Goal: Transaction & Acquisition: Book appointment/travel/reservation

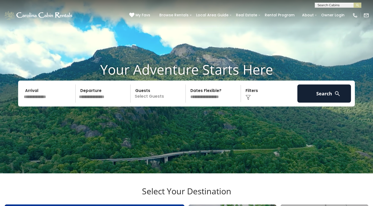
scroll to position [15, 0]
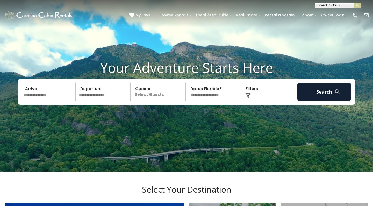
click at [58, 101] on input "text" at bounding box center [49, 92] width 54 height 18
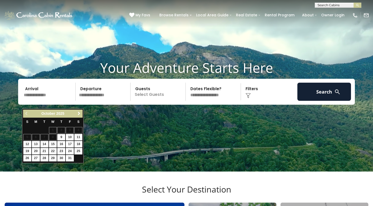
click at [78, 112] on span "Next" at bounding box center [79, 113] width 4 height 4
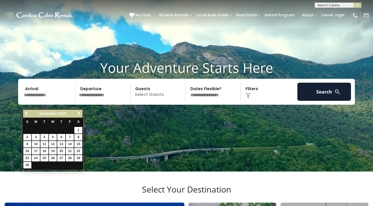
click at [78, 112] on span "Next" at bounding box center [79, 113] width 4 height 4
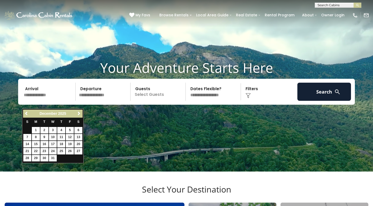
click at [78, 112] on span "Next" at bounding box center [79, 113] width 4 height 4
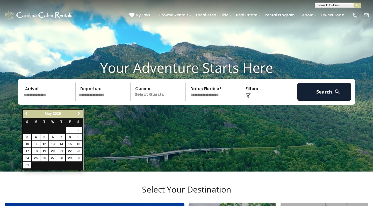
click at [78, 112] on span "Next" at bounding box center [79, 113] width 4 height 4
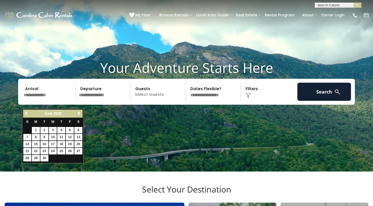
click at [78, 112] on span "Next" at bounding box center [79, 113] width 4 height 4
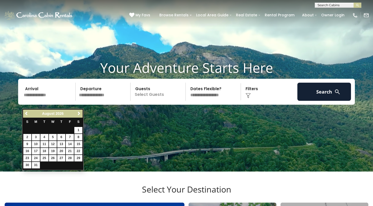
click at [78, 112] on span "Next" at bounding box center [79, 113] width 4 height 4
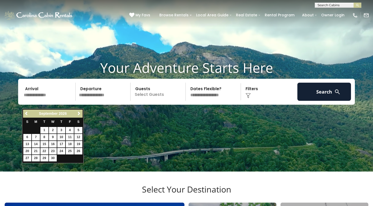
click at [62, 143] on link "17" at bounding box center [61, 144] width 8 height 6
type input "*******"
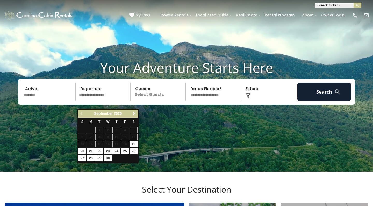
click at [108, 150] on link "23" at bounding box center [108, 151] width 8 height 6
type input "*******"
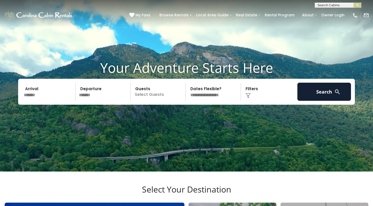
click at [154, 101] on p "Select Guests" at bounding box center [158, 92] width 53 height 18
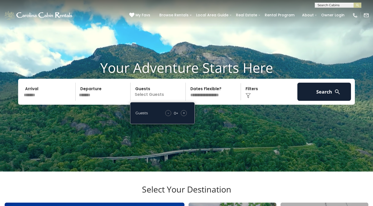
click at [184, 116] on span "+" at bounding box center [184, 112] width 2 height 5
click at [250, 98] on img at bounding box center [248, 95] width 5 height 5
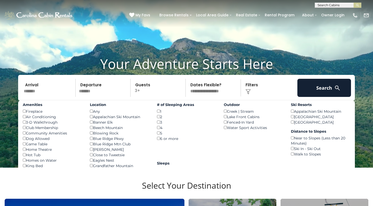
scroll to position [18, 0]
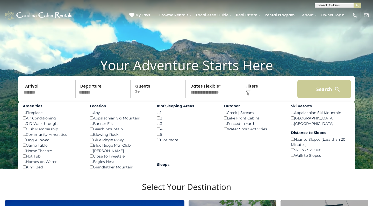
click at [326, 98] on button "Search" at bounding box center [325, 89] width 54 height 18
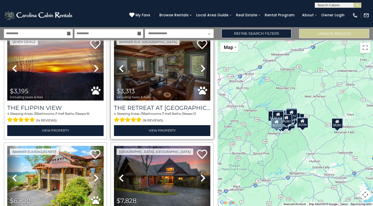
scroll to position [463, 0]
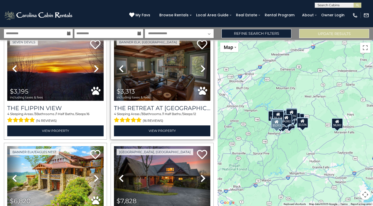
click at [163, 87] on img at bounding box center [162, 68] width 96 height 65
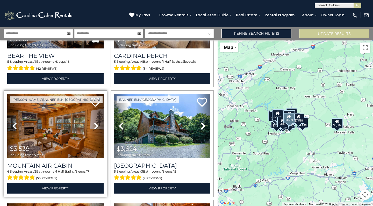
scroll to position [1176, 0]
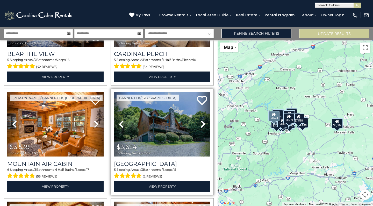
click at [161, 128] on img at bounding box center [162, 124] width 96 height 65
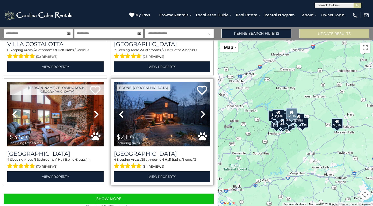
scroll to position [1516, 0]
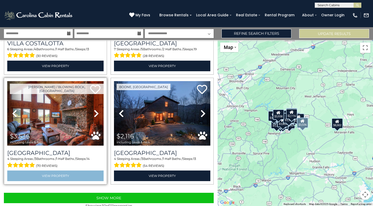
click at [56, 172] on link "View Property" at bounding box center [55, 176] width 96 height 11
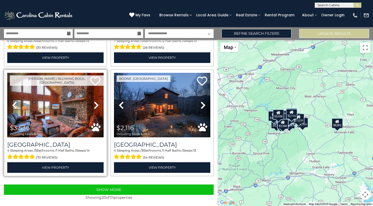
scroll to position [1524, 0]
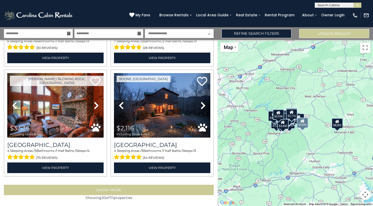
click at [108, 189] on button "Show More" at bounding box center [109, 190] width 210 height 10
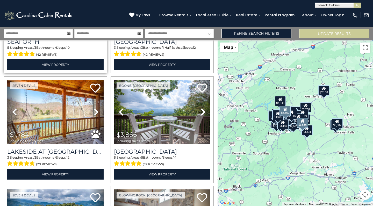
scroll to position [1847, 0]
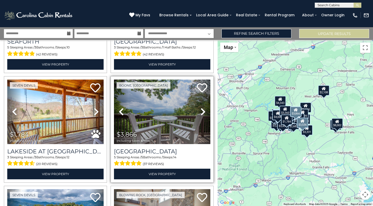
click at [158, 125] on img at bounding box center [162, 112] width 96 height 65
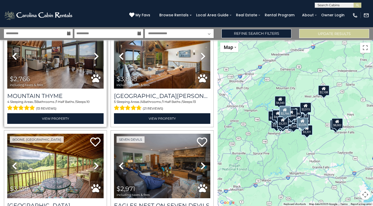
scroll to position [2454, 0]
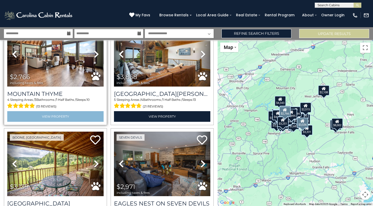
click at [56, 114] on link "View Property" at bounding box center [55, 116] width 96 height 11
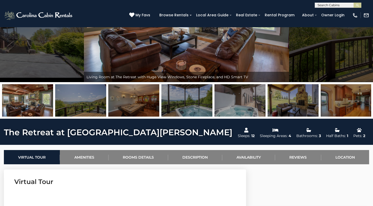
scroll to position [81, 0]
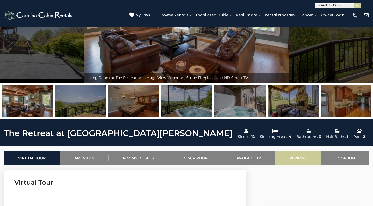
click at [295, 159] on link "Reviews" at bounding box center [298, 158] width 46 height 14
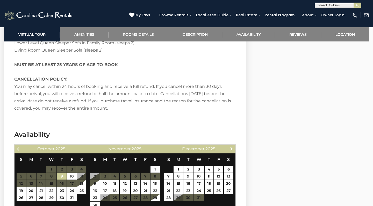
scroll to position [1401, 0]
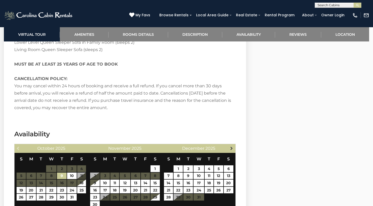
click at [231, 146] on span "Next" at bounding box center [232, 148] width 4 height 4
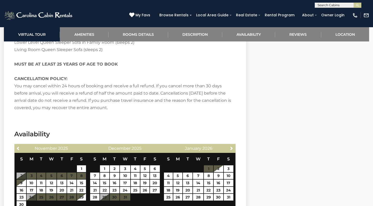
click at [231, 146] on span "Next" at bounding box center [232, 148] width 4 height 4
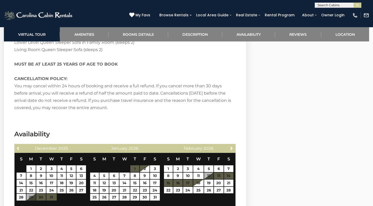
click at [231, 146] on span "Next" at bounding box center [232, 148] width 4 height 4
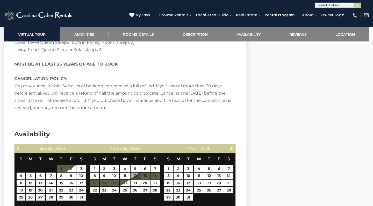
click at [231, 146] on span "Next" at bounding box center [232, 148] width 4 height 4
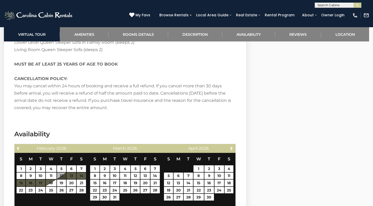
click at [231, 146] on span "Next" at bounding box center [232, 148] width 4 height 4
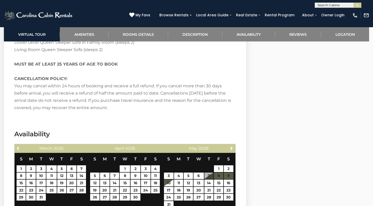
click at [231, 146] on span "Next" at bounding box center [232, 148] width 4 height 4
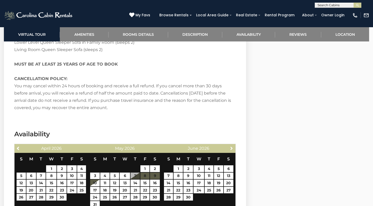
click at [231, 146] on span "Next" at bounding box center [232, 148] width 4 height 4
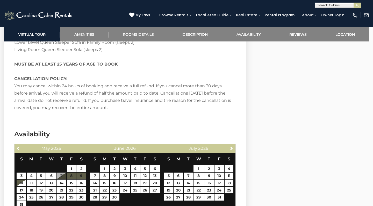
click at [231, 146] on span "Next" at bounding box center [232, 148] width 4 height 4
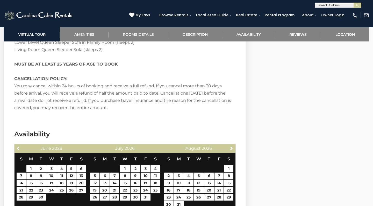
click at [231, 146] on span "Next" at bounding box center [232, 148] width 4 height 4
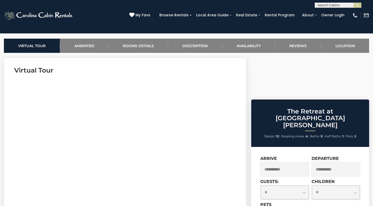
scroll to position [195, 0]
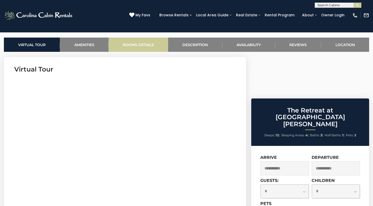
click at [136, 45] on link "Rooms Details" at bounding box center [139, 45] width 60 height 14
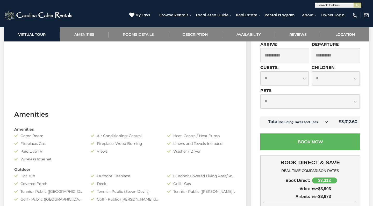
scroll to position [302, 0]
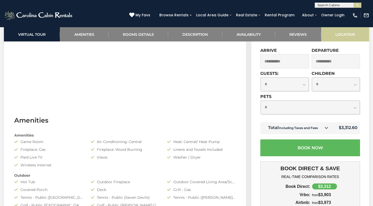
click at [343, 33] on link "Location" at bounding box center [345, 34] width 48 height 14
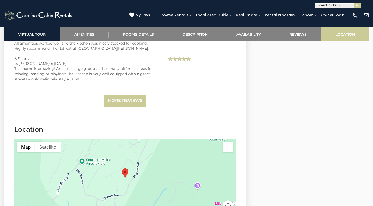
scroll to position [1721, 0]
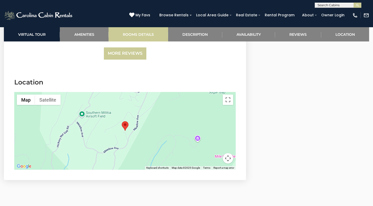
click at [138, 34] on link "Rooms Details" at bounding box center [139, 34] width 60 height 14
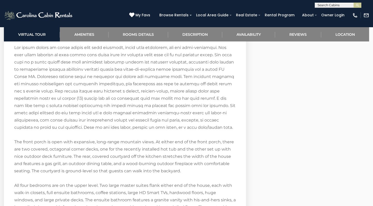
scroll to position [945, 0]
click at [82, 33] on link "Amenities" at bounding box center [84, 34] width 48 height 14
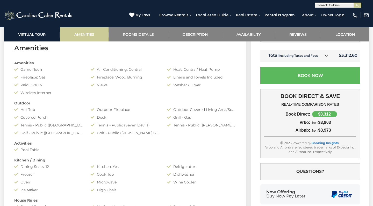
scroll to position [371, 0]
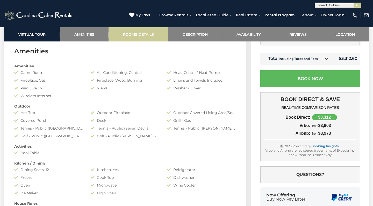
click at [138, 34] on link "Rooms Details" at bounding box center [139, 34] width 60 height 14
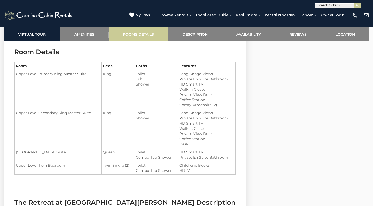
scroll to position [616, 0]
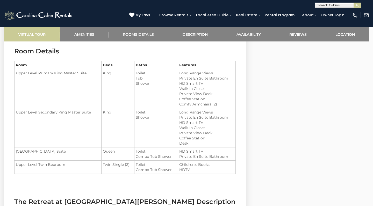
click at [29, 37] on link "Virtual Tour" at bounding box center [32, 34] width 56 height 14
click at [31, 34] on link "Virtual Tour" at bounding box center [32, 34] width 56 height 14
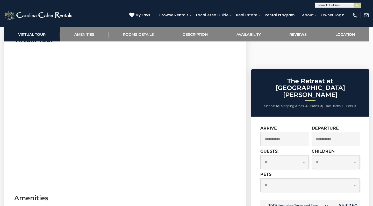
scroll to position [223, 0]
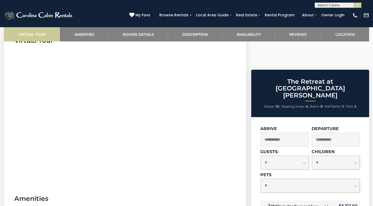
click at [46, 34] on link "Virtual Tour" at bounding box center [32, 34] width 56 height 14
click at [36, 33] on link "Virtual Tour" at bounding box center [32, 34] width 56 height 14
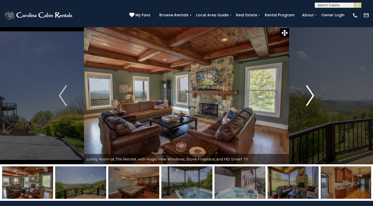
scroll to position [0, 0]
click at [284, 32] on icon at bounding box center [285, 33] width 6 height 6
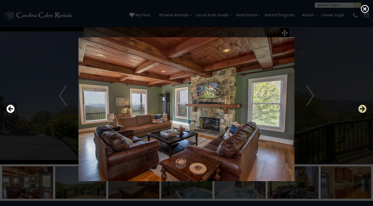
click at [363, 109] on icon "Next" at bounding box center [363, 109] width 8 height 8
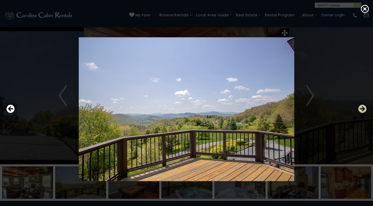
click at [363, 109] on icon "Next" at bounding box center [363, 109] width 8 height 8
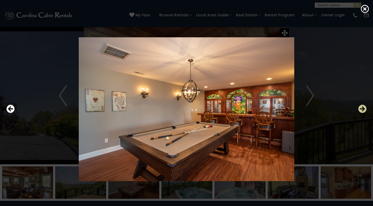
click at [363, 109] on icon "Next" at bounding box center [363, 109] width 8 height 8
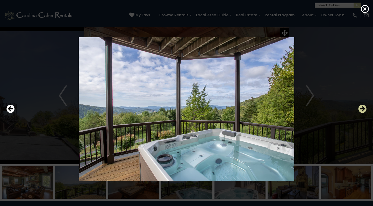
click at [363, 109] on icon "Next" at bounding box center [363, 109] width 8 height 8
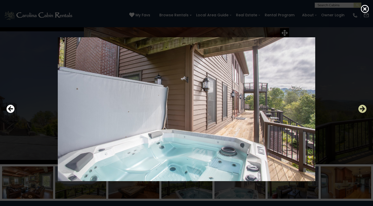
click at [363, 109] on icon "Next" at bounding box center [363, 109] width 8 height 8
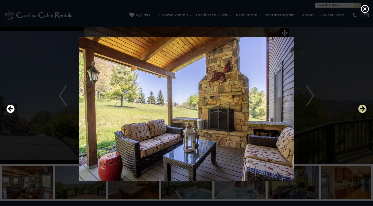
click at [363, 109] on icon "Next" at bounding box center [363, 109] width 8 height 8
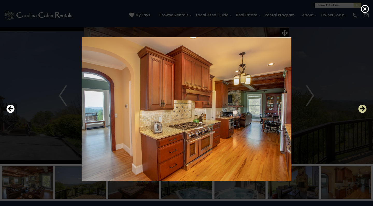
click at [363, 109] on icon "Next" at bounding box center [363, 109] width 8 height 8
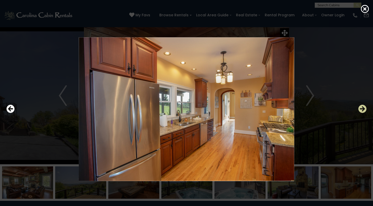
click at [363, 109] on icon "Next" at bounding box center [363, 109] width 8 height 8
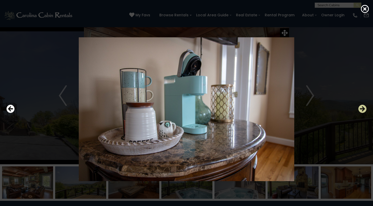
click at [363, 109] on icon "Next" at bounding box center [363, 109] width 8 height 8
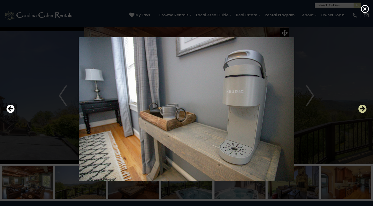
click at [363, 109] on icon "Next" at bounding box center [363, 109] width 8 height 8
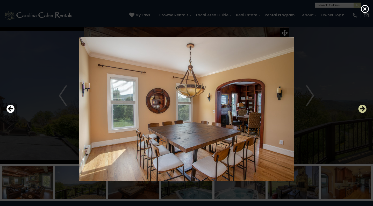
click at [363, 109] on icon "Next" at bounding box center [363, 109] width 8 height 8
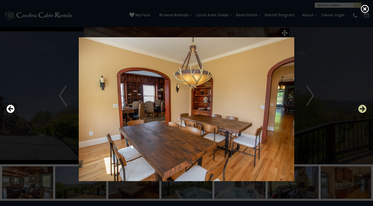
click at [363, 109] on icon "Next" at bounding box center [363, 109] width 8 height 8
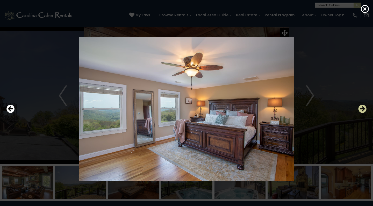
click at [363, 109] on icon "Next" at bounding box center [363, 109] width 8 height 8
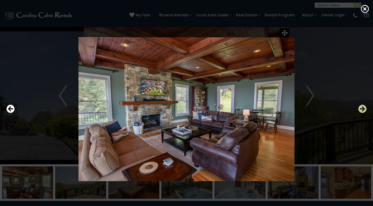
click at [363, 109] on icon "Next" at bounding box center [363, 109] width 8 height 8
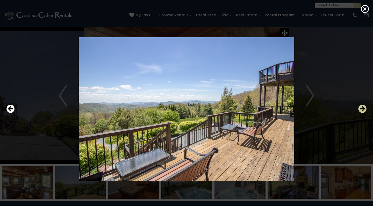
click at [363, 109] on icon "Next" at bounding box center [363, 109] width 8 height 8
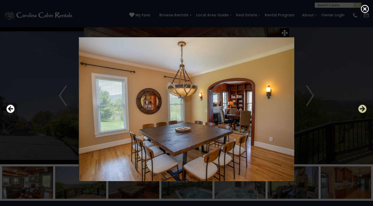
click at [363, 109] on icon "Next" at bounding box center [363, 109] width 8 height 8
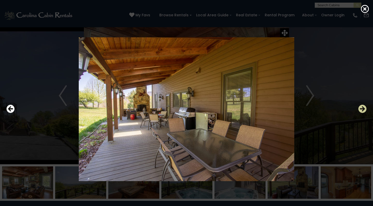
click at [363, 109] on icon "Next" at bounding box center [363, 109] width 8 height 8
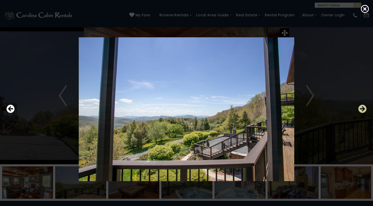
click at [363, 109] on icon "Next" at bounding box center [363, 109] width 8 height 8
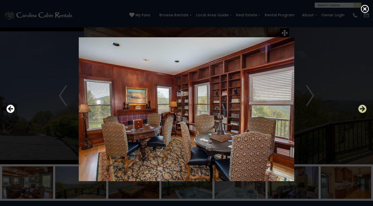
click at [363, 109] on icon "Next" at bounding box center [363, 109] width 8 height 8
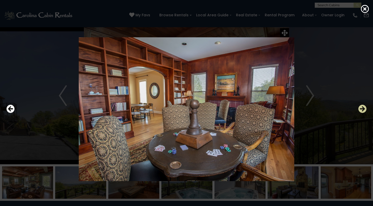
click at [363, 109] on icon "Next" at bounding box center [363, 109] width 8 height 8
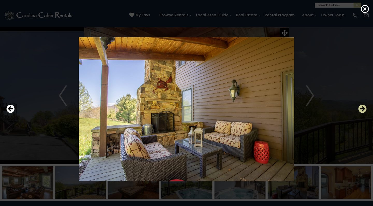
click at [363, 109] on icon "Next" at bounding box center [363, 109] width 8 height 8
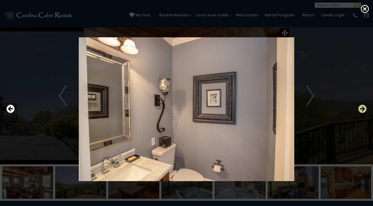
click at [363, 109] on icon "Next" at bounding box center [363, 109] width 8 height 8
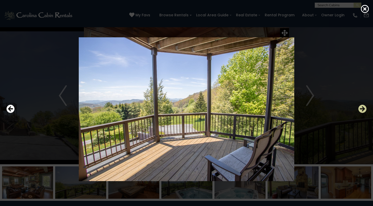
click at [363, 109] on icon "Next" at bounding box center [363, 109] width 8 height 8
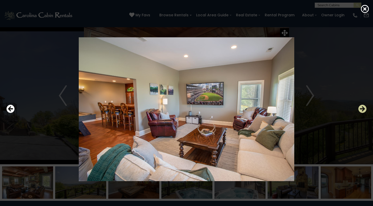
click at [363, 109] on icon "Next" at bounding box center [363, 109] width 8 height 8
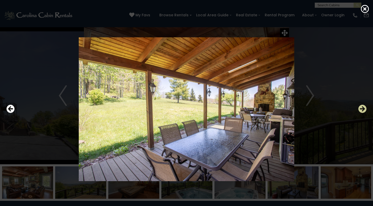
click at [363, 109] on icon "Next" at bounding box center [363, 109] width 8 height 8
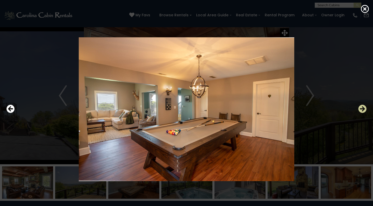
click at [363, 109] on icon "Next" at bounding box center [363, 109] width 8 height 8
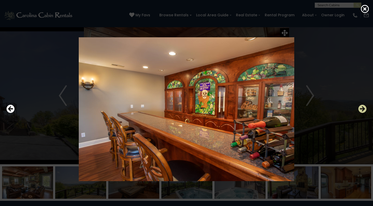
click at [363, 109] on icon "Next" at bounding box center [363, 109] width 8 height 8
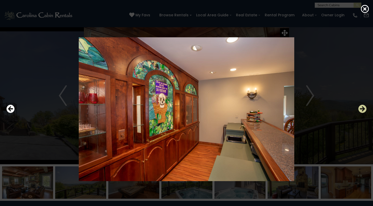
click at [363, 109] on icon "Next" at bounding box center [363, 109] width 8 height 8
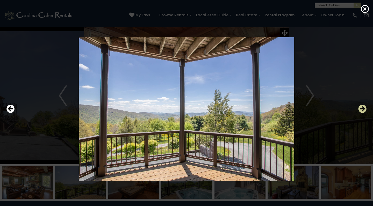
click at [363, 109] on icon "Next" at bounding box center [363, 109] width 8 height 8
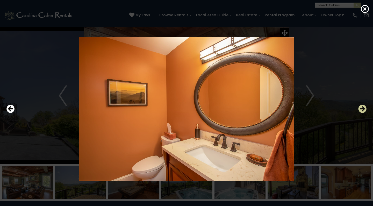
click at [363, 109] on icon "Next" at bounding box center [363, 109] width 8 height 8
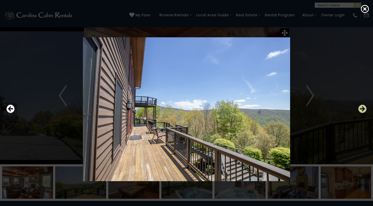
click at [363, 109] on icon "Next" at bounding box center [363, 109] width 8 height 8
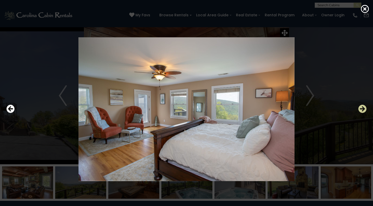
click at [363, 109] on icon "Next" at bounding box center [363, 109] width 8 height 8
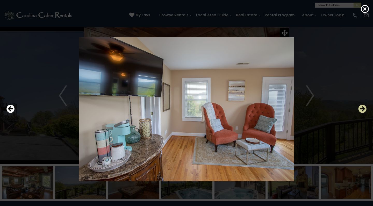
click at [363, 109] on icon "Next" at bounding box center [363, 109] width 8 height 8
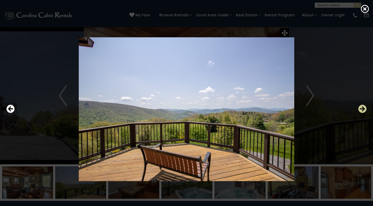
click at [363, 109] on icon "Next" at bounding box center [363, 109] width 8 height 8
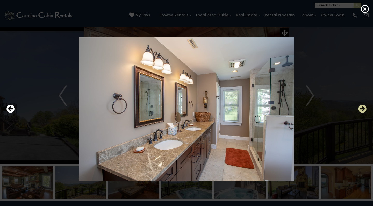
click at [363, 109] on icon "Next" at bounding box center [363, 109] width 8 height 8
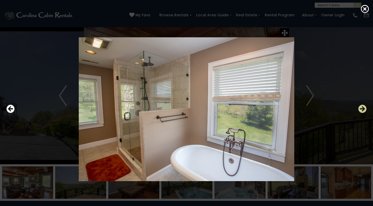
click at [363, 109] on icon "Next" at bounding box center [363, 109] width 8 height 8
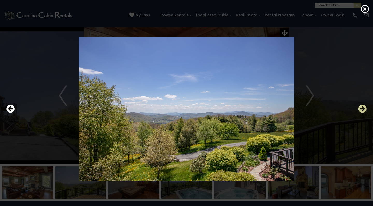
click at [363, 109] on icon "Next" at bounding box center [363, 109] width 8 height 8
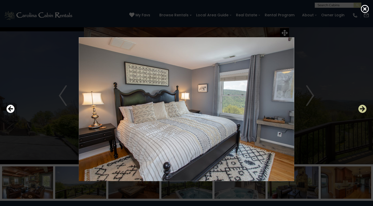
click at [363, 109] on icon "Next" at bounding box center [363, 109] width 8 height 8
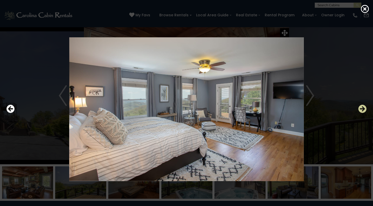
click at [363, 109] on icon "Next" at bounding box center [363, 109] width 8 height 8
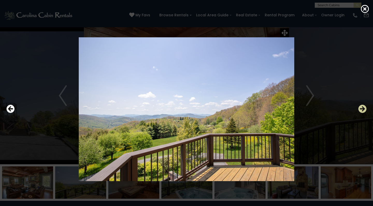
click at [363, 109] on icon "Next" at bounding box center [363, 109] width 8 height 8
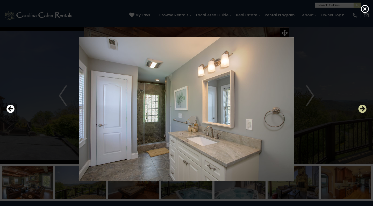
click at [363, 109] on icon "Next" at bounding box center [363, 109] width 8 height 8
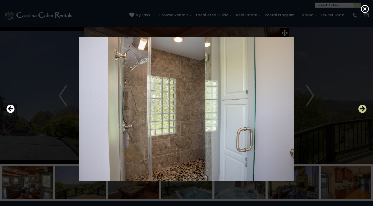
click at [363, 109] on icon "Next" at bounding box center [363, 109] width 8 height 8
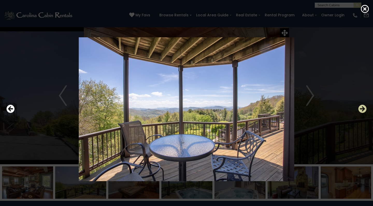
click at [363, 109] on icon "Next" at bounding box center [363, 109] width 8 height 8
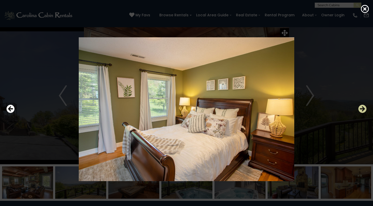
click at [363, 109] on icon "Next" at bounding box center [363, 109] width 8 height 8
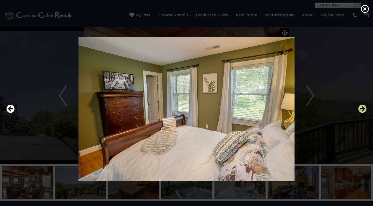
click at [363, 109] on icon "Next" at bounding box center [363, 109] width 8 height 8
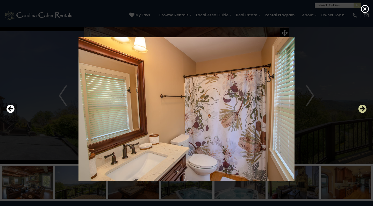
click at [363, 109] on icon "Next" at bounding box center [363, 109] width 8 height 8
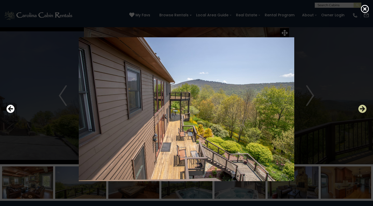
click at [363, 109] on icon "Next" at bounding box center [363, 109] width 8 height 8
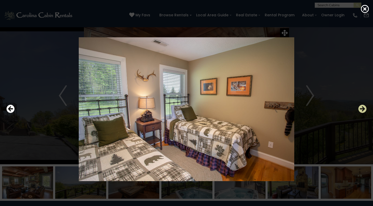
click at [363, 109] on icon "Next" at bounding box center [363, 109] width 8 height 8
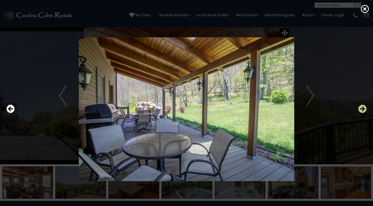
click at [363, 109] on icon "Next" at bounding box center [363, 109] width 8 height 8
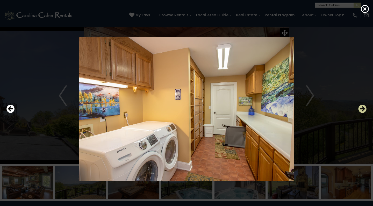
click at [363, 109] on icon "Next" at bounding box center [363, 109] width 8 height 8
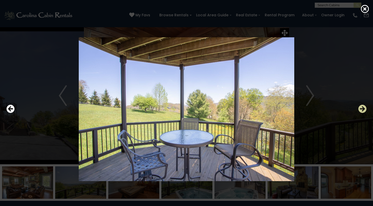
click at [363, 109] on icon "Next" at bounding box center [363, 109] width 8 height 8
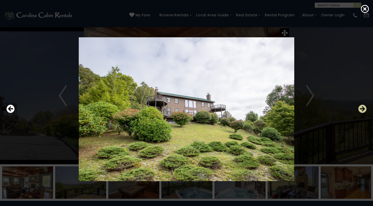
click at [363, 109] on icon "Next" at bounding box center [363, 109] width 8 height 8
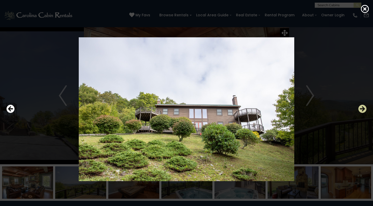
click at [363, 109] on icon "Next" at bounding box center [363, 109] width 8 height 8
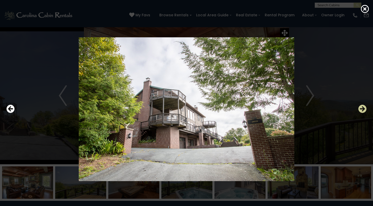
click at [363, 109] on icon "Next" at bounding box center [363, 109] width 8 height 8
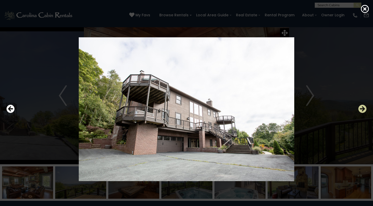
click at [363, 109] on icon "Next" at bounding box center [363, 109] width 8 height 8
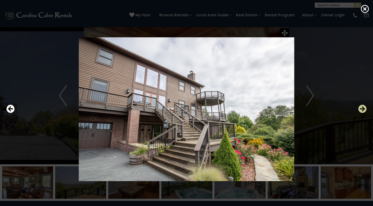
click at [363, 109] on icon "Next" at bounding box center [363, 109] width 8 height 8
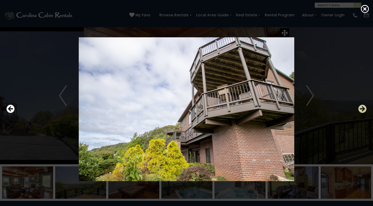
click at [363, 109] on icon "Next" at bounding box center [363, 109] width 8 height 8
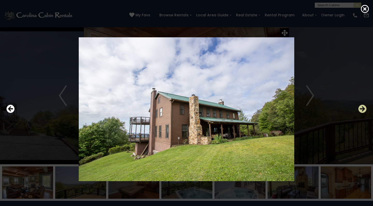
click at [363, 109] on icon "Next" at bounding box center [363, 109] width 8 height 8
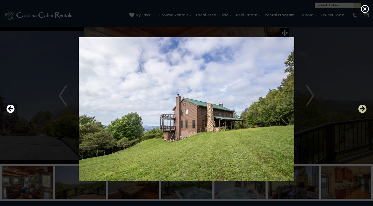
click at [363, 109] on icon "Next" at bounding box center [363, 109] width 8 height 8
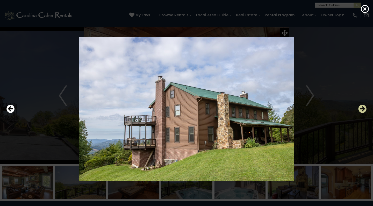
click at [363, 109] on icon "Next" at bounding box center [363, 109] width 8 height 8
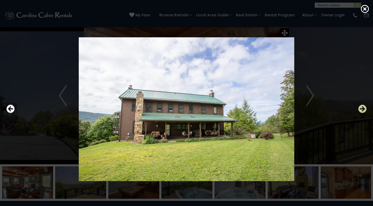
click at [363, 109] on icon "Next" at bounding box center [363, 109] width 8 height 8
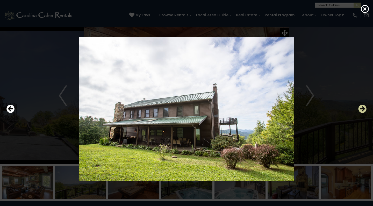
click at [363, 109] on icon "Next" at bounding box center [363, 109] width 8 height 8
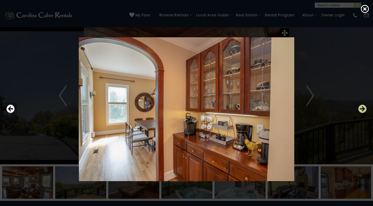
click at [363, 109] on icon "Next" at bounding box center [363, 109] width 8 height 8
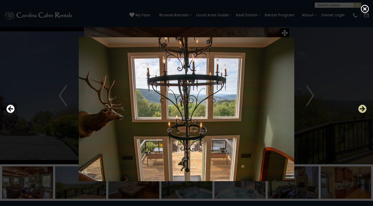
click at [363, 109] on icon "Next" at bounding box center [363, 109] width 8 height 8
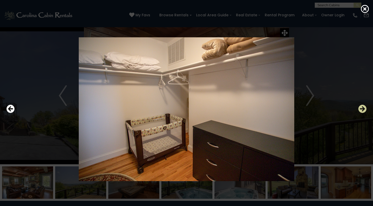
click at [363, 109] on icon "Next" at bounding box center [363, 109] width 8 height 8
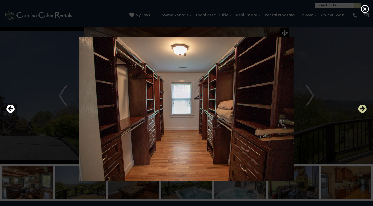
click at [363, 109] on icon "Next" at bounding box center [363, 109] width 8 height 8
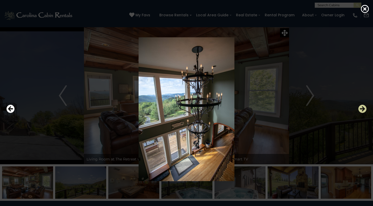
click at [363, 109] on icon "Next" at bounding box center [363, 109] width 8 height 8
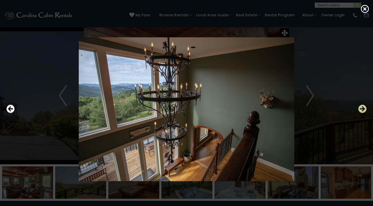
click at [363, 109] on icon "Next" at bounding box center [363, 109] width 8 height 8
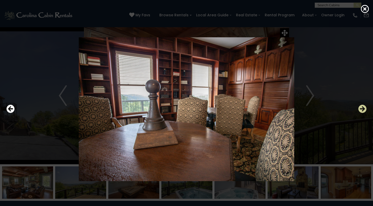
click at [363, 109] on icon "Next" at bounding box center [363, 109] width 8 height 8
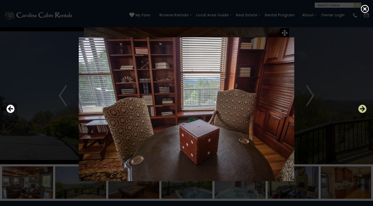
click at [363, 109] on icon "Next" at bounding box center [363, 109] width 8 height 8
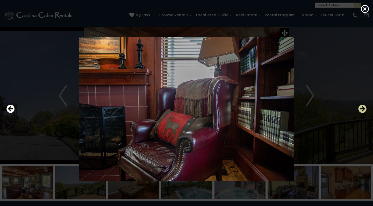
click at [363, 109] on icon "Next" at bounding box center [363, 109] width 8 height 8
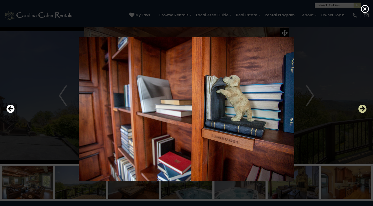
click at [363, 109] on icon "Next" at bounding box center [363, 109] width 8 height 8
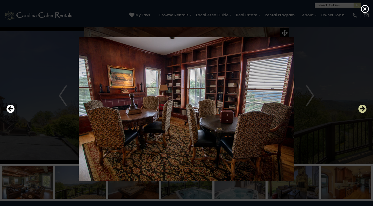
click at [363, 109] on icon "Next" at bounding box center [363, 109] width 8 height 8
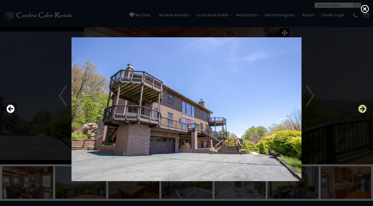
click at [363, 109] on icon "Next" at bounding box center [363, 109] width 8 height 8
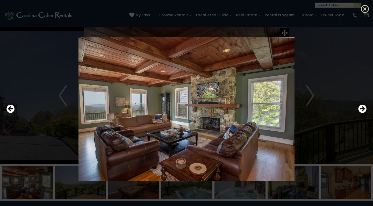
click at [365, 9] on icon at bounding box center [365, 9] width 8 height 8
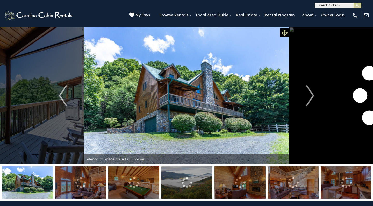
click at [284, 32] on icon at bounding box center [285, 33] width 6 height 6
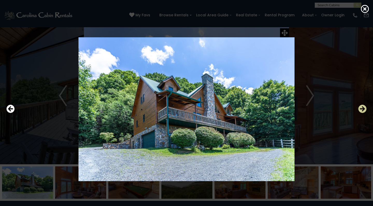
click at [363, 110] on icon "Next" at bounding box center [363, 109] width 8 height 8
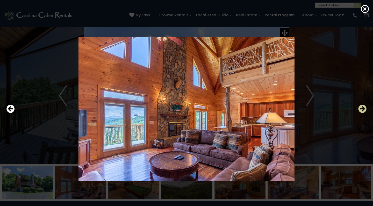
click at [363, 110] on icon "Next" at bounding box center [363, 109] width 8 height 8
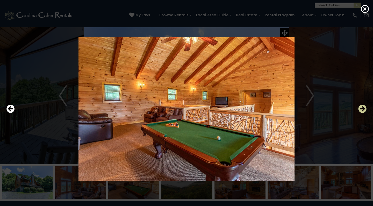
click at [363, 110] on icon "Next" at bounding box center [363, 109] width 8 height 8
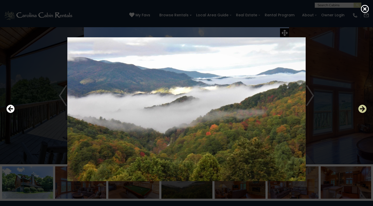
click at [363, 110] on icon "Next" at bounding box center [363, 109] width 8 height 8
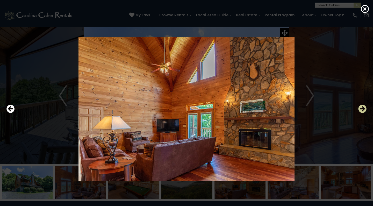
click at [363, 110] on icon "Next" at bounding box center [363, 109] width 8 height 8
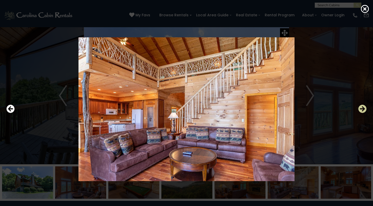
click at [363, 110] on icon "Next" at bounding box center [363, 109] width 8 height 8
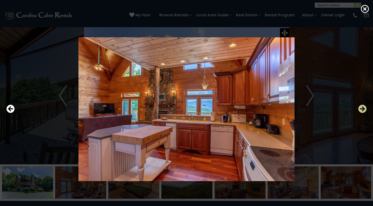
click at [363, 110] on icon "Next" at bounding box center [363, 109] width 8 height 8
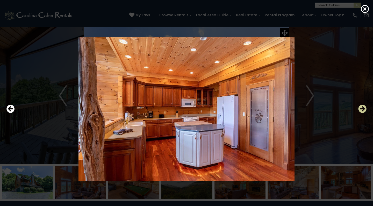
click at [363, 110] on icon "Next" at bounding box center [363, 109] width 8 height 8
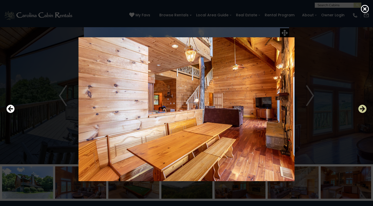
click at [363, 110] on icon "Next" at bounding box center [363, 109] width 8 height 8
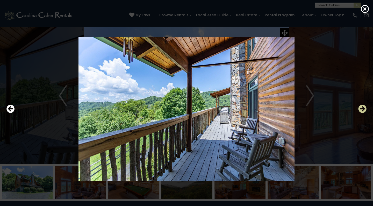
click at [363, 110] on icon "Next" at bounding box center [363, 109] width 8 height 8
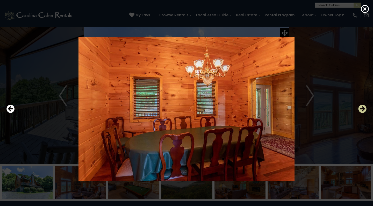
click at [363, 110] on icon "Next" at bounding box center [363, 109] width 8 height 8
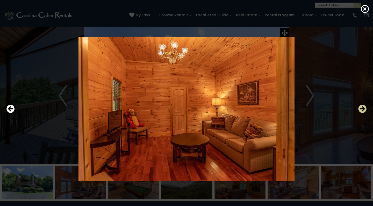
click at [363, 110] on icon "Next" at bounding box center [363, 109] width 8 height 8
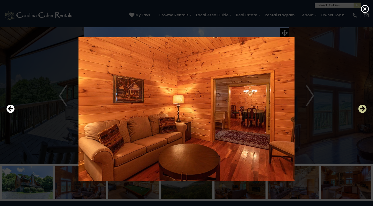
click at [363, 110] on icon "Next" at bounding box center [363, 109] width 8 height 8
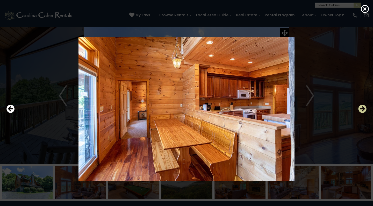
click at [363, 110] on icon "Next" at bounding box center [363, 109] width 8 height 8
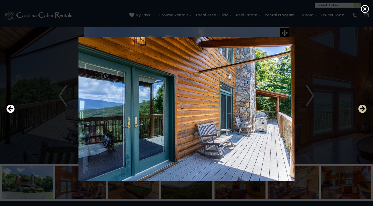
click at [363, 110] on icon "Next" at bounding box center [363, 109] width 8 height 8
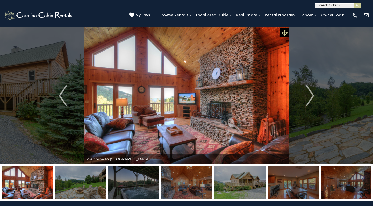
click at [284, 31] on icon at bounding box center [285, 33] width 6 height 6
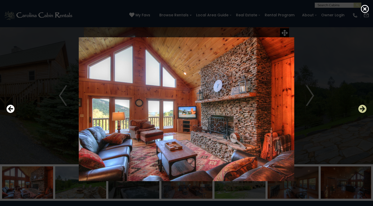
click at [362, 109] on icon "Next" at bounding box center [363, 109] width 8 height 8
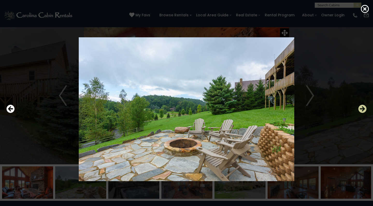
click at [362, 109] on icon "Next" at bounding box center [363, 109] width 8 height 8
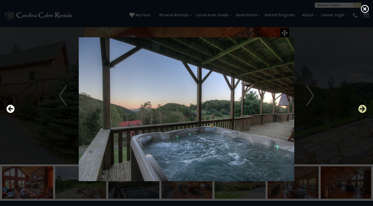
click at [362, 109] on icon "Next" at bounding box center [363, 109] width 8 height 8
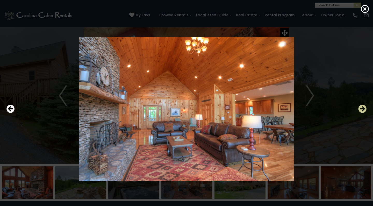
click at [362, 109] on icon "Next" at bounding box center [363, 109] width 8 height 8
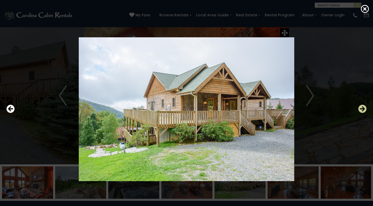
click at [362, 109] on icon "Next" at bounding box center [363, 109] width 8 height 8
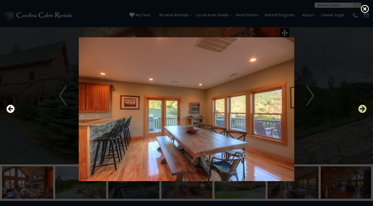
click at [362, 109] on icon "Next" at bounding box center [363, 109] width 8 height 8
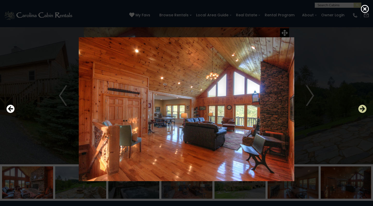
click at [362, 109] on icon "Next" at bounding box center [363, 109] width 8 height 8
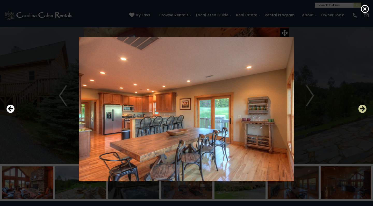
click at [362, 109] on icon "Next" at bounding box center [363, 109] width 8 height 8
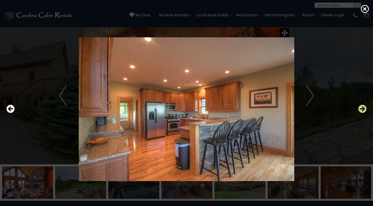
click at [362, 109] on icon "Next" at bounding box center [363, 109] width 8 height 8
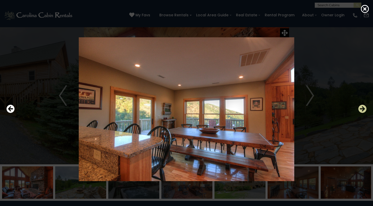
click at [362, 109] on icon "Next" at bounding box center [363, 109] width 8 height 8
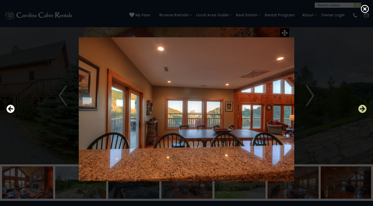
click at [362, 109] on icon "Next" at bounding box center [363, 109] width 8 height 8
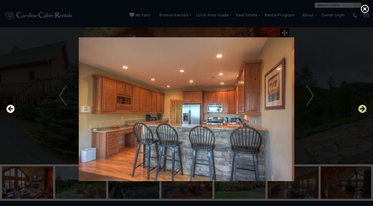
click at [362, 109] on icon "Next" at bounding box center [363, 109] width 8 height 8
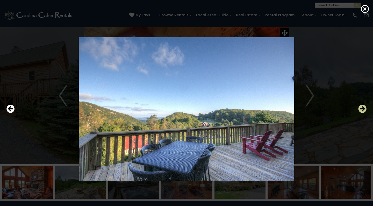
click at [362, 109] on icon "Next" at bounding box center [363, 109] width 8 height 8
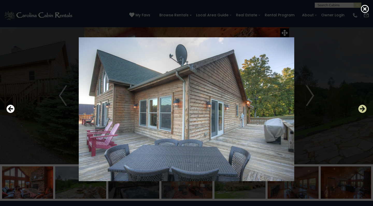
click at [362, 109] on icon "Next" at bounding box center [363, 109] width 8 height 8
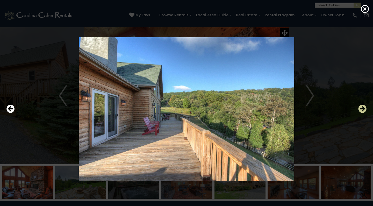
click at [362, 109] on icon "Next" at bounding box center [363, 109] width 8 height 8
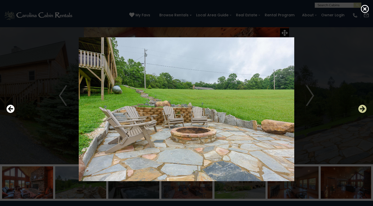
click at [362, 109] on icon "Next" at bounding box center [363, 109] width 8 height 8
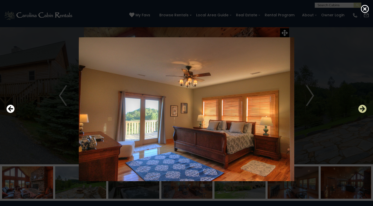
click at [362, 109] on icon "Next" at bounding box center [363, 109] width 8 height 8
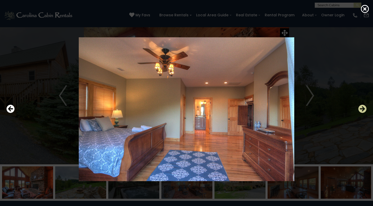
click at [362, 109] on icon "Next" at bounding box center [363, 109] width 8 height 8
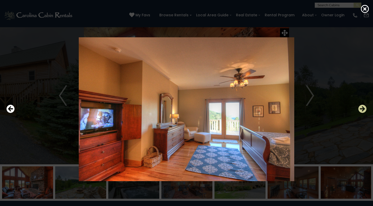
click at [362, 109] on icon "Next" at bounding box center [363, 109] width 8 height 8
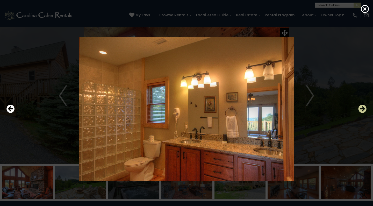
click at [362, 109] on icon "Next" at bounding box center [363, 109] width 8 height 8
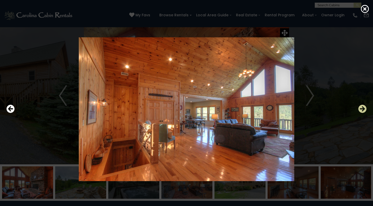
click at [362, 109] on icon "Next" at bounding box center [363, 109] width 8 height 8
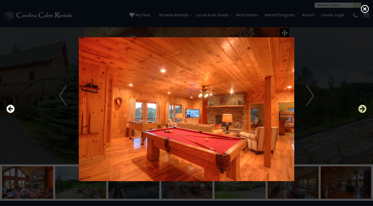
click at [362, 109] on icon "Next" at bounding box center [363, 109] width 8 height 8
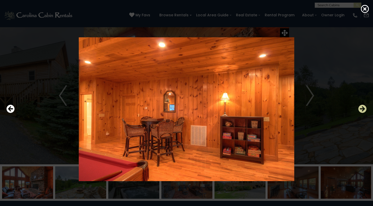
click at [362, 109] on icon "Next" at bounding box center [363, 109] width 8 height 8
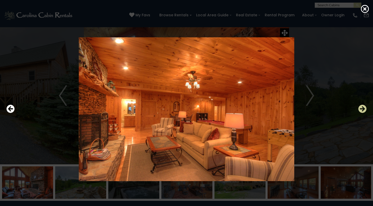
click at [362, 109] on icon "Next" at bounding box center [363, 109] width 8 height 8
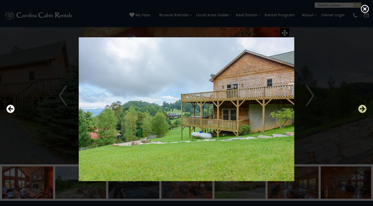
click at [362, 109] on icon "Next" at bounding box center [363, 109] width 8 height 8
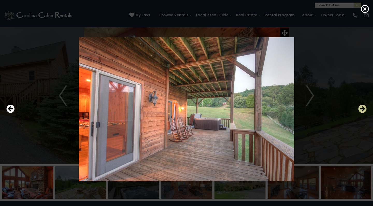
click at [362, 109] on icon "Next" at bounding box center [363, 109] width 8 height 8
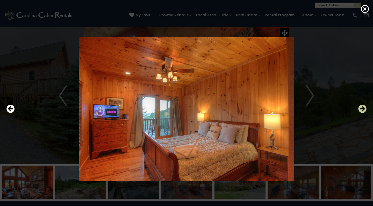
click at [362, 109] on icon "Next" at bounding box center [363, 109] width 8 height 8
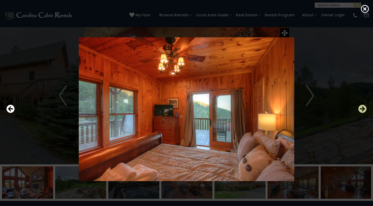
click at [362, 109] on icon "Next" at bounding box center [363, 109] width 8 height 8
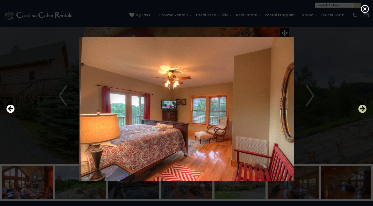
click at [362, 109] on icon "Next" at bounding box center [363, 109] width 8 height 8
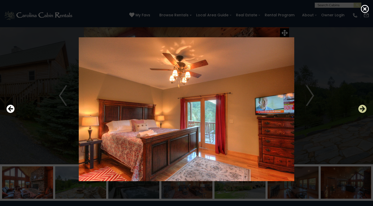
click at [362, 109] on icon "Next" at bounding box center [363, 109] width 8 height 8
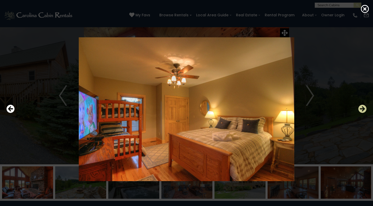
click at [362, 109] on icon "Next" at bounding box center [363, 109] width 8 height 8
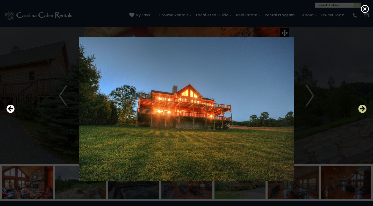
click at [362, 109] on icon "Next" at bounding box center [363, 109] width 8 height 8
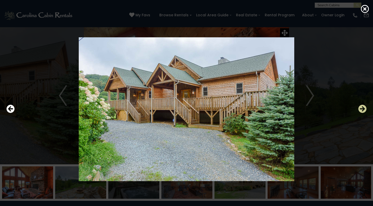
click at [362, 109] on icon "Next" at bounding box center [363, 109] width 8 height 8
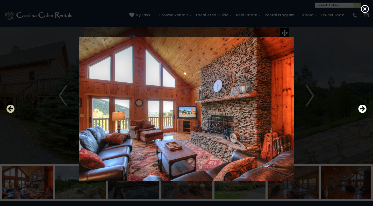
click at [10, 107] on icon "Previous" at bounding box center [10, 109] width 8 height 8
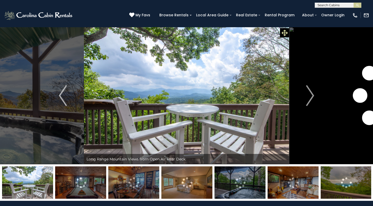
click at [285, 32] on icon at bounding box center [285, 33] width 6 height 6
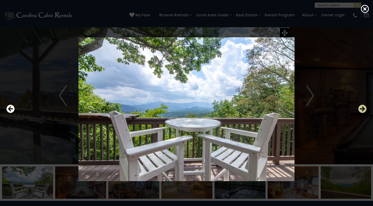
click at [363, 107] on icon "Next" at bounding box center [363, 109] width 8 height 8
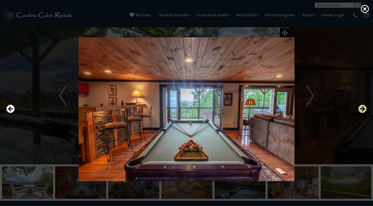
click at [363, 107] on icon "Next" at bounding box center [363, 109] width 8 height 8
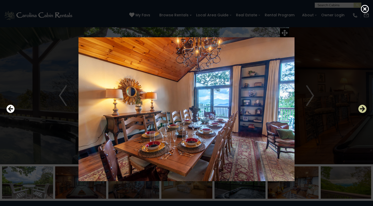
click at [363, 107] on icon "Next" at bounding box center [363, 109] width 8 height 8
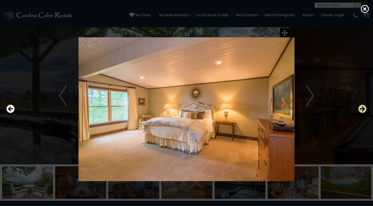
click at [363, 107] on icon "Next" at bounding box center [363, 109] width 8 height 8
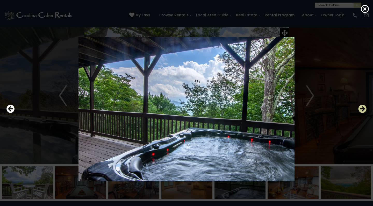
click at [363, 107] on icon "Next" at bounding box center [363, 109] width 8 height 8
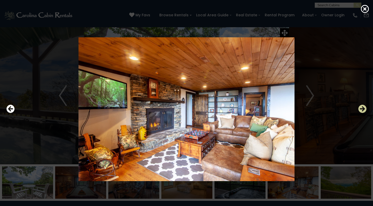
click at [363, 107] on icon "Next" at bounding box center [363, 109] width 8 height 8
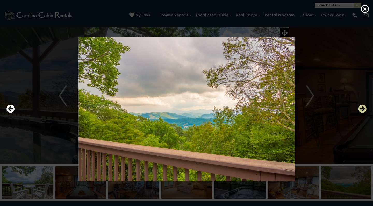
click at [363, 107] on icon "Next" at bounding box center [363, 109] width 8 height 8
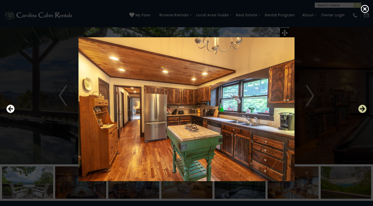
click at [363, 107] on icon "Next" at bounding box center [363, 109] width 8 height 8
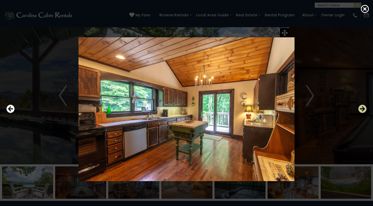
click at [363, 107] on icon "Next" at bounding box center [363, 109] width 8 height 8
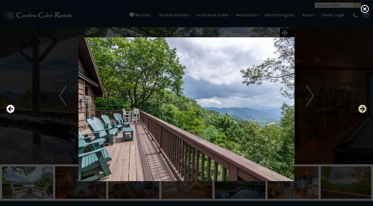
click at [363, 107] on icon "Next" at bounding box center [363, 109] width 8 height 8
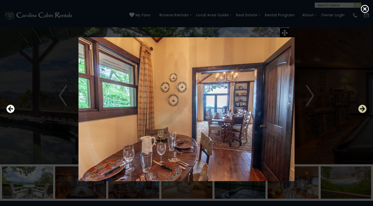
click at [363, 107] on icon "Next" at bounding box center [363, 109] width 8 height 8
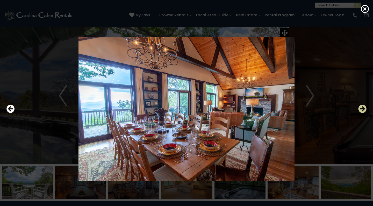
click at [363, 107] on icon "Next" at bounding box center [363, 109] width 8 height 8
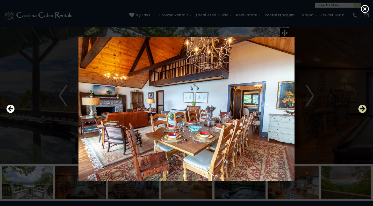
click at [363, 107] on icon "Next" at bounding box center [363, 109] width 8 height 8
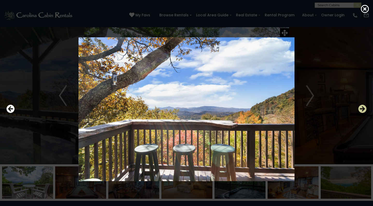
click at [363, 107] on icon "Next" at bounding box center [363, 109] width 8 height 8
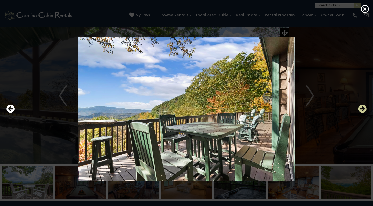
click at [363, 107] on icon "Next" at bounding box center [363, 109] width 8 height 8
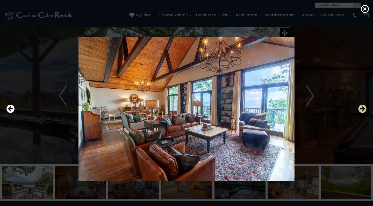
click at [363, 107] on icon "Next" at bounding box center [363, 109] width 8 height 8
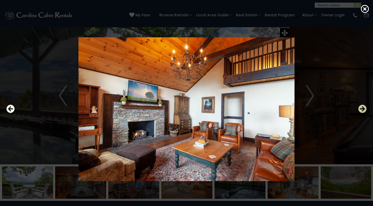
click at [363, 107] on icon "Next" at bounding box center [363, 109] width 8 height 8
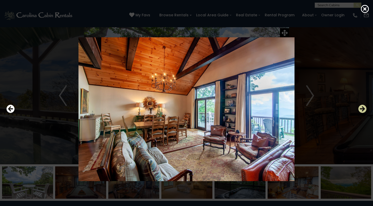
click at [363, 107] on icon "Next" at bounding box center [363, 109] width 8 height 8
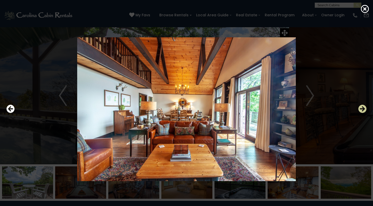
click at [363, 107] on icon "Next" at bounding box center [363, 109] width 8 height 8
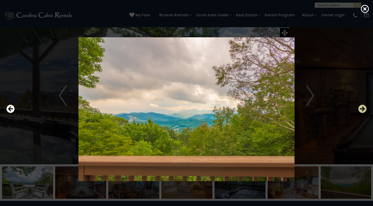
click at [363, 107] on icon "Next" at bounding box center [363, 109] width 8 height 8
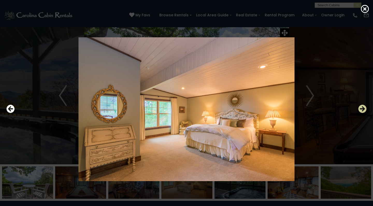
click at [363, 107] on icon "Next" at bounding box center [363, 109] width 8 height 8
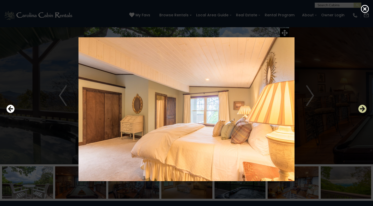
click at [363, 107] on icon "Next" at bounding box center [363, 109] width 8 height 8
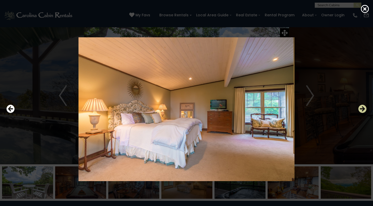
click at [363, 107] on icon "Next" at bounding box center [363, 109] width 8 height 8
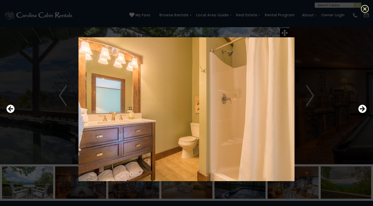
click at [366, 9] on icon at bounding box center [365, 9] width 8 height 8
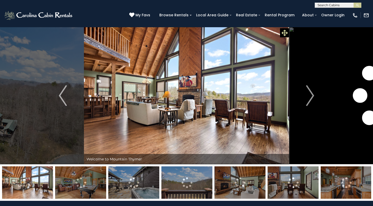
click at [284, 31] on icon at bounding box center [285, 33] width 6 height 6
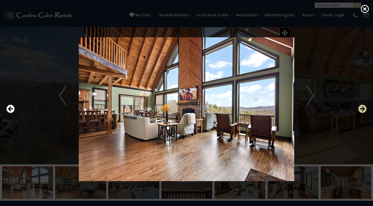
click at [362, 109] on icon "Next" at bounding box center [363, 109] width 8 height 8
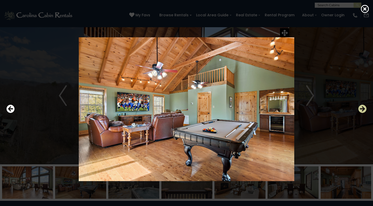
click at [362, 109] on icon "Next" at bounding box center [363, 109] width 8 height 8
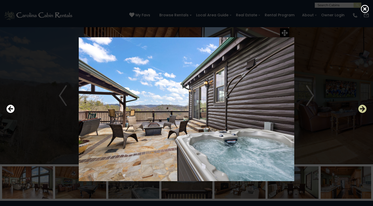
click at [362, 109] on icon "Next" at bounding box center [363, 109] width 8 height 8
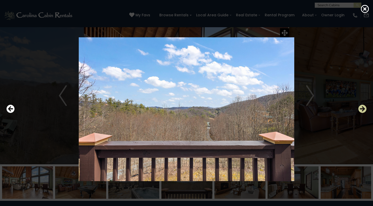
click at [362, 109] on icon "Next" at bounding box center [363, 109] width 8 height 8
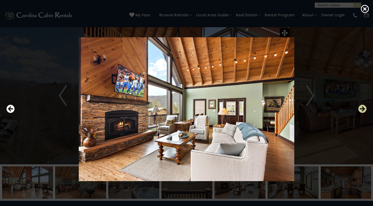
click at [362, 109] on icon "Next" at bounding box center [363, 109] width 8 height 8
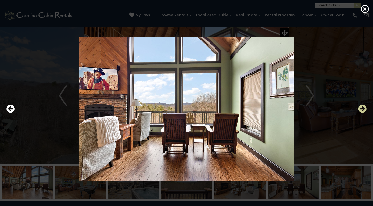
click at [362, 109] on icon "Next" at bounding box center [363, 109] width 8 height 8
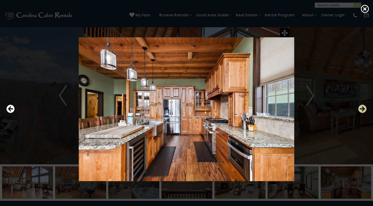
click at [362, 109] on icon "Next" at bounding box center [363, 109] width 8 height 8
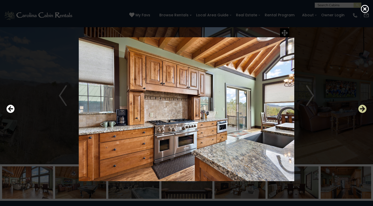
click at [362, 109] on icon "Next" at bounding box center [363, 109] width 8 height 8
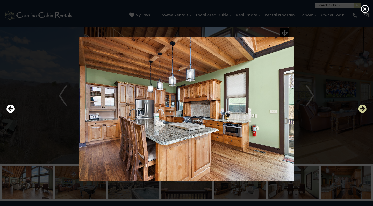
click at [362, 109] on icon "Next" at bounding box center [363, 109] width 8 height 8
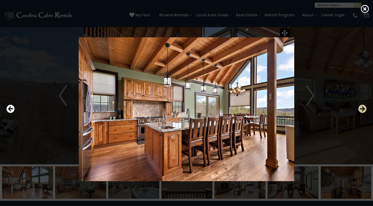
click at [362, 109] on icon "Next" at bounding box center [363, 109] width 8 height 8
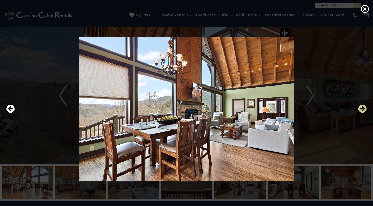
click at [362, 109] on icon "Next" at bounding box center [363, 109] width 8 height 8
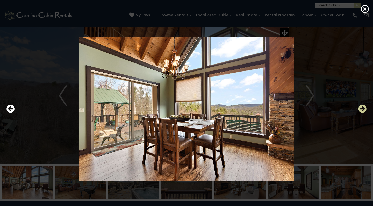
click at [362, 109] on icon "Next" at bounding box center [363, 109] width 8 height 8
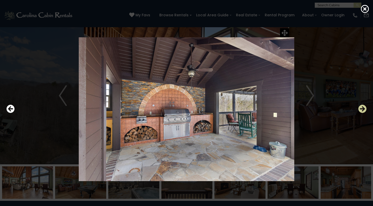
click at [362, 109] on icon "Next" at bounding box center [363, 109] width 8 height 8
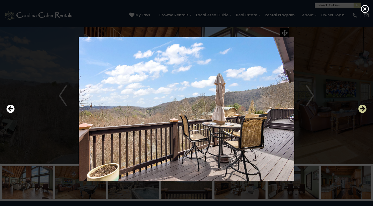
click at [362, 109] on icon "Next" at bounding box center [363, 109] width 8 height 8
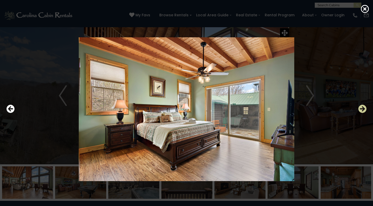
click at [362, 109] on icon "Next" at bounding box center [363, 109] width 8 height 8
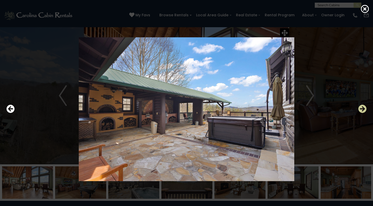
click at [362, 109] on icon "Next" at bounding box center [363, 109] width 8 height 8
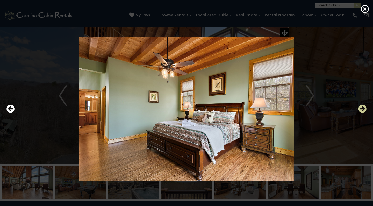
click at [362, 109] on icon "Next" at bounding box center [363, 109] width 8 height 8
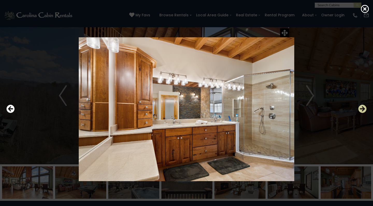
click at [362, 109] on icon "Next" at bounding box center [363, 109] width 8 height 8
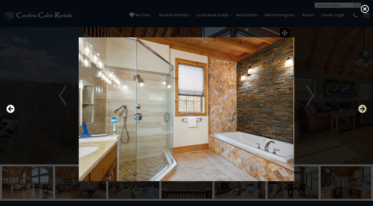
click at [362, 109] on icon "Next" at bounding box center [363, 109] width 8 height 8
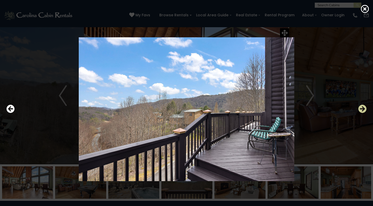
click at [362, 109] on icon "Next" at bounding box center [363, 109] width 8 height 8
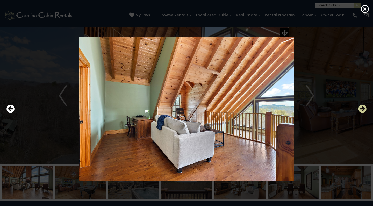
click at [362, 109] on icon "Next" at bounding box center [363, 109] width 8 height 8
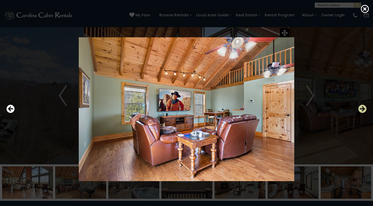
click at [362, 109] on icon "Next" at bounding box center [363, 109] width 8 height 8
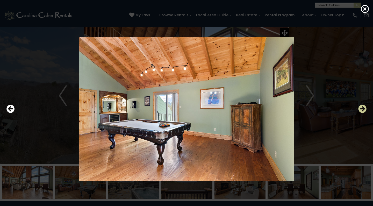
click at [362, 109] on icon "Next" at bounding box center [363, 109] width 8 height 8
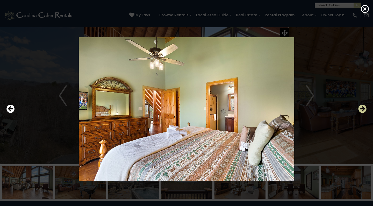
click at [362, 109] on icon "Next" at bounding box center [363, 109] width 8 height 8
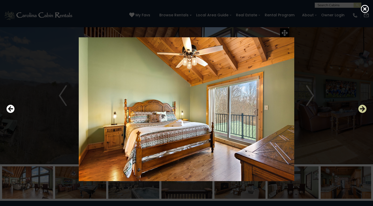
click at [362, 109] on icon "Next" at bounding box center [363, 109] width 8 height 8
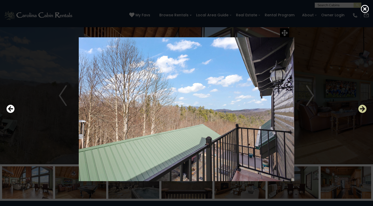
click at [362, 109] on icon "Next" at bounding box center [363, 109] width 8 height 8
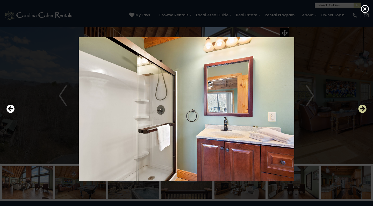
click at [362, 109] on icon "Next" at bounding box center [363, 109] width 8 height 8
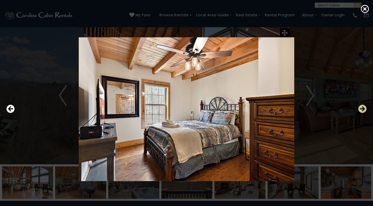
click at [362, 109] on icon "Next" at bounding box center [363, 109] width 8 height 8
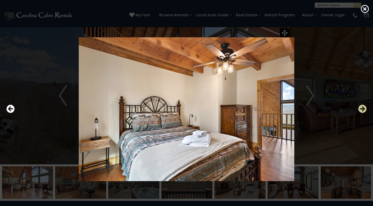
click at [362, 109] on icon "Next" at bounding box center [363, 109] width 8 height 8
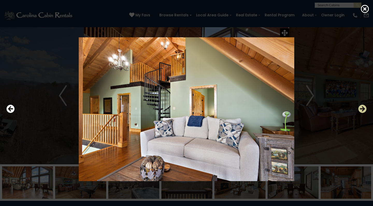
click at [362, 109] on icon "Next" at bounding box center [363, 109] width 8 height 8
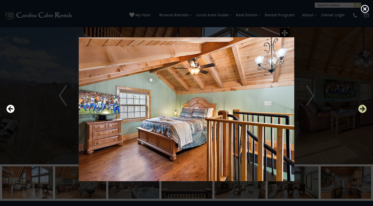
click at [362, 109] on icon "Next" at bounding box center [363, 109] width 8 height 8
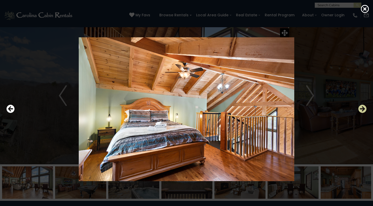
click at [362, 109] on icon "Next" at bounding box center [363, 109] width 8 height 8
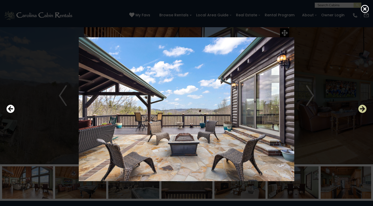
click at [362, 109] on icon "Next" at bounding box center [363, 109] width 8 height 8
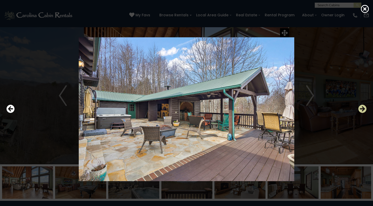
click at [362, 109] on icon "Next" at bounding box center [363, 109] width 8 height 8
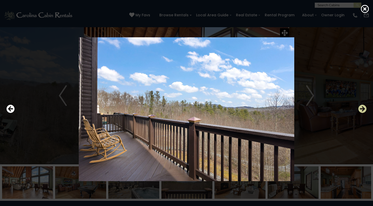
click at [362, 110] on icon "Next" at bounding box center [363, 109] width 8 height 8
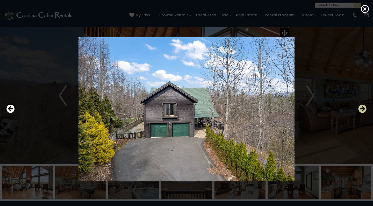
click at [362, 110] on icon "Next" at bounding box center [363, 109] width 8 height 8
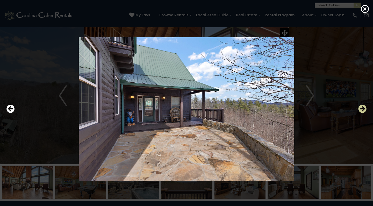
click at [363, 108] on icon "Next" at bounding box center [363, 109] width 8 height 8
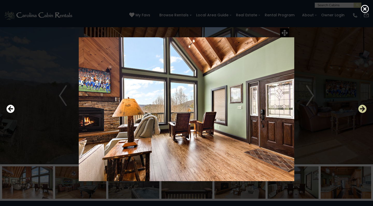
click at [363, 108] on icon "Next" at bounding box center [363, 109] width 8 height 8
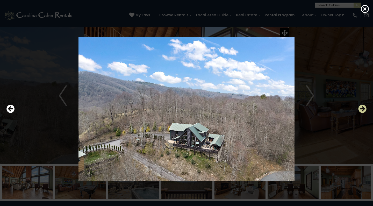
click at [363, 108] on icon "Next" at bounding box center [363, 109] width 8 height 8
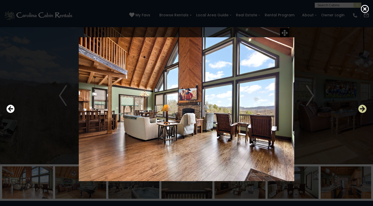
click at [363, 108] on icon "Next" at bounding box center [363, 109] width 8 height 8
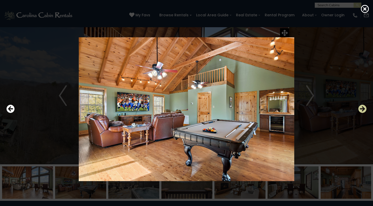
click at [363, 108] on icon "Next" at bounding box center [363, 109] width 8 height 8
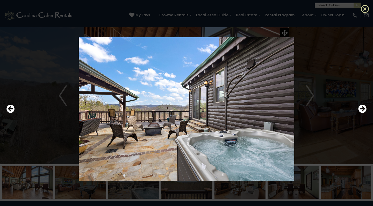
click at [363, 8] on icon at bounding box center [365, 9] width 8 height 8
